Goal: Information Seeking & Learning: Understand process/instructions

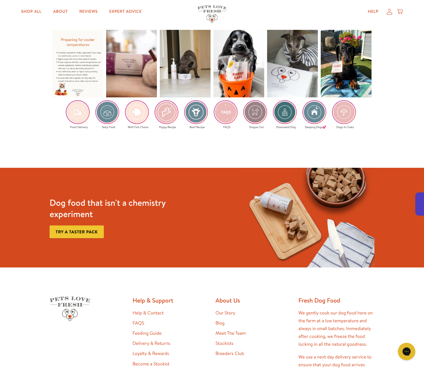
scroll to position [995, 0]
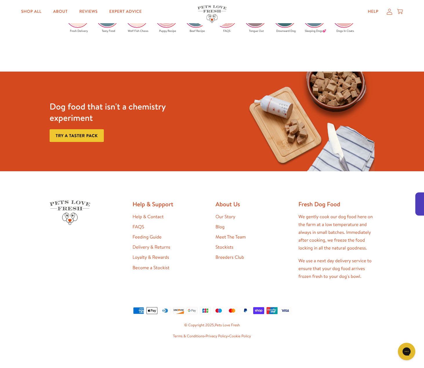
click at [146, 244] on link "Delivery & Returns" at bounding box center [151, 247] width 38 height 6
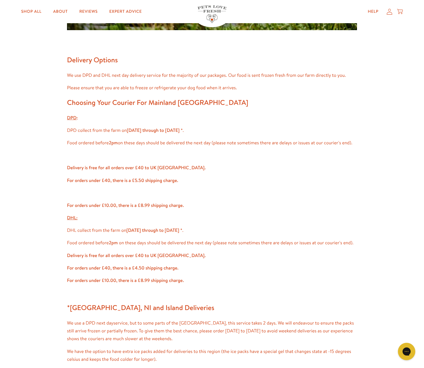
scroll to position [261, 0]
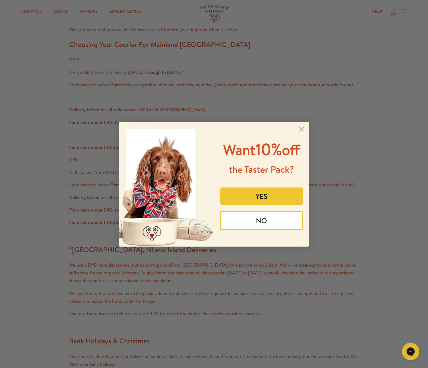
click at [299, 127] on circle "Close dialog" at bounding box center [302, 129] width 10 height 10
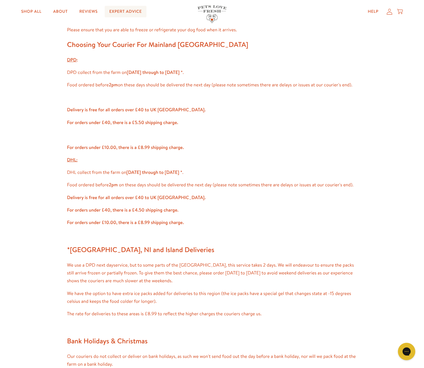
scroll to position [145, 0]
